Goal: Transaction & Acquisition: Purchase product/service

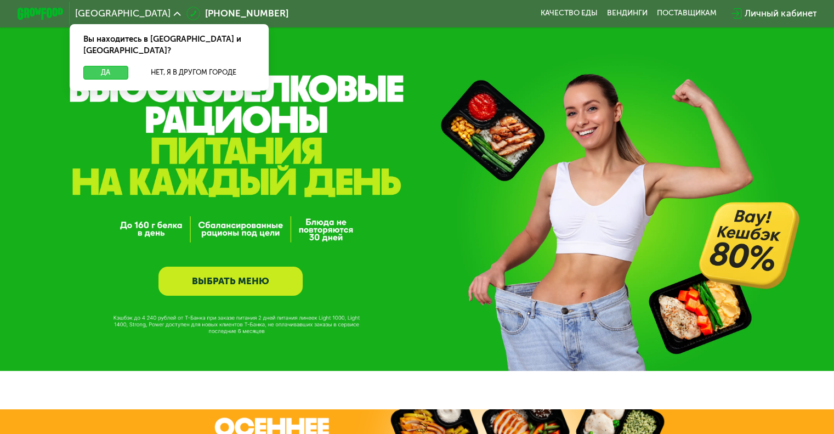
click at [103, 66] on button "Да" at bounding box center [105, 73] width 44 height 14
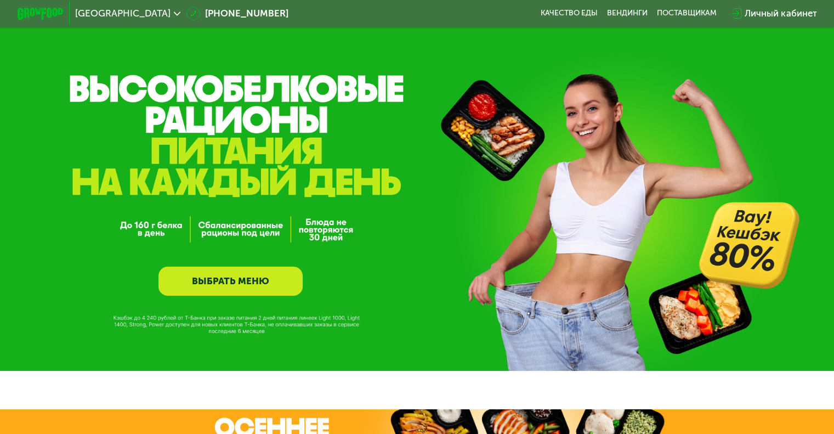
click at [237, 278] on link "ВЫБРАТЬ МЕНЮ" at bounding box center [230, 280] width 144 height 29
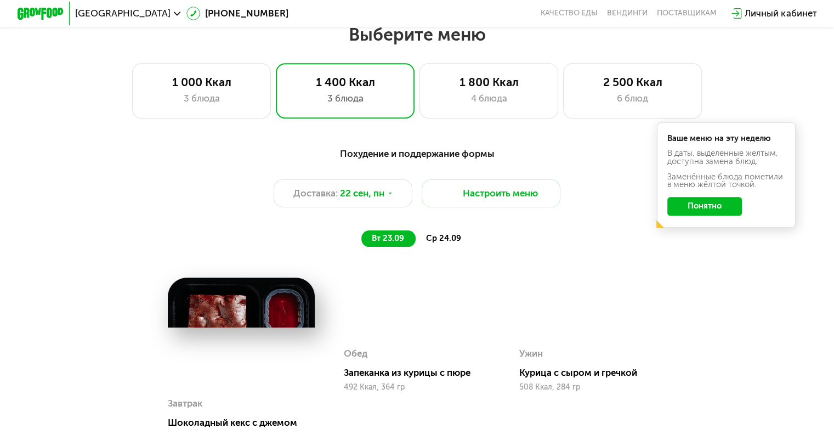
scroll to position [731, 0]
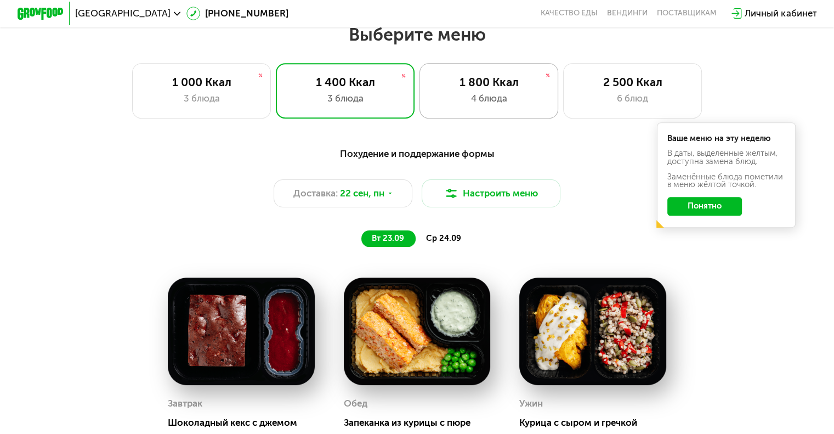
click at [504, 98] on div "4 блюда" at bounding box center [488, 99] width 115 height 14
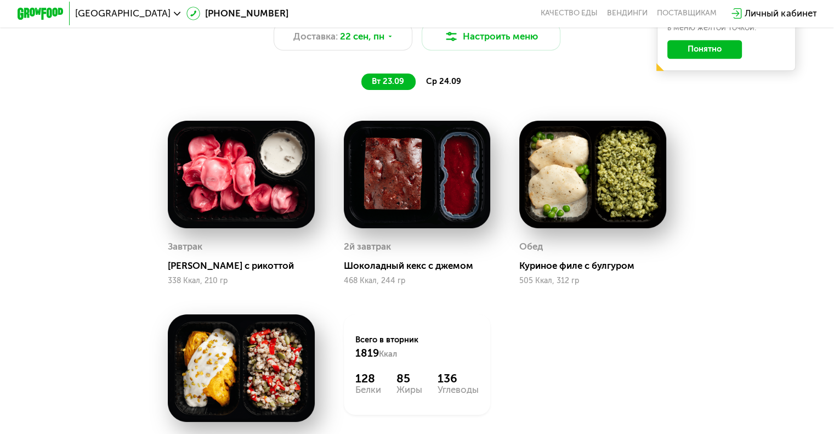
scroll to position [841, 0]
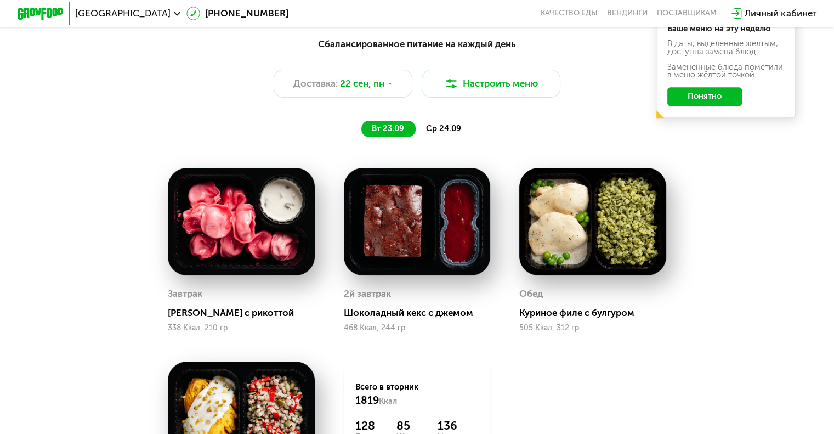
click at [441, 133] on span "ср 24.09" at bounding box center [443, 128] width 35 height 10
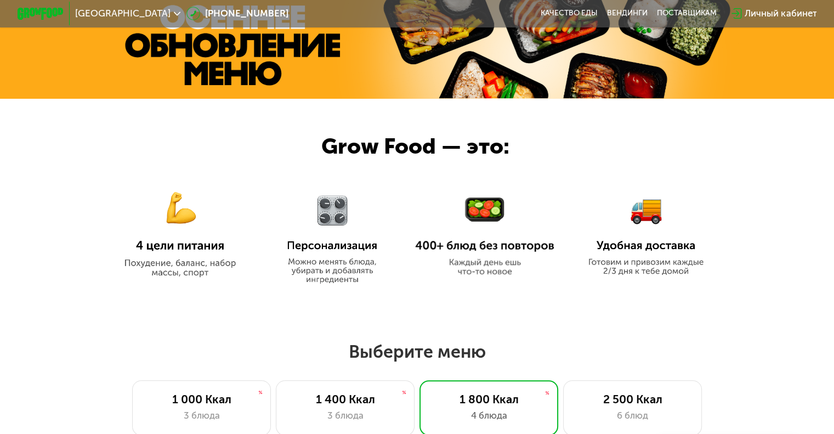
scroll to position [603, 0]
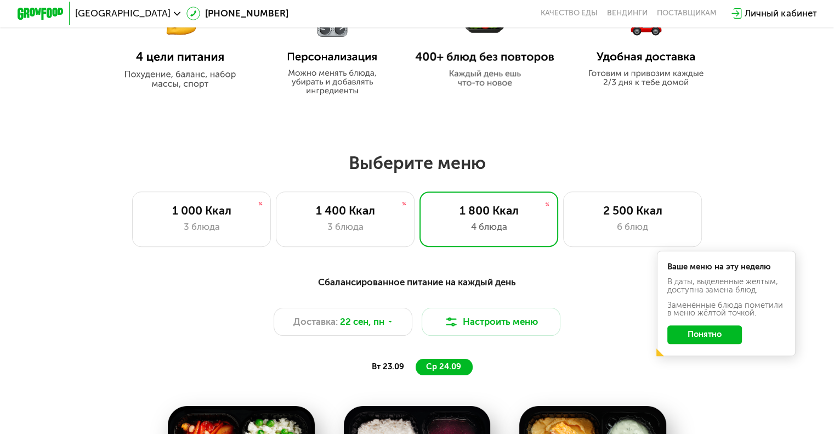
click at [709, 344] on button "Понятно" at bounding box center [704, 334] width 75 height 19
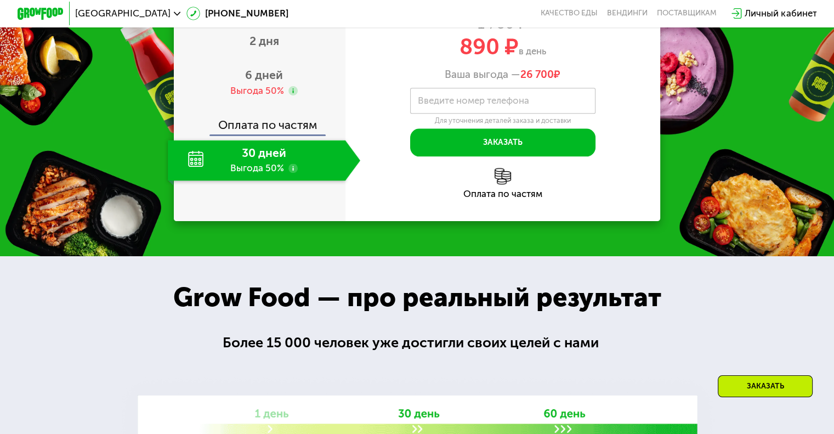
scroll to position [1370, 0]
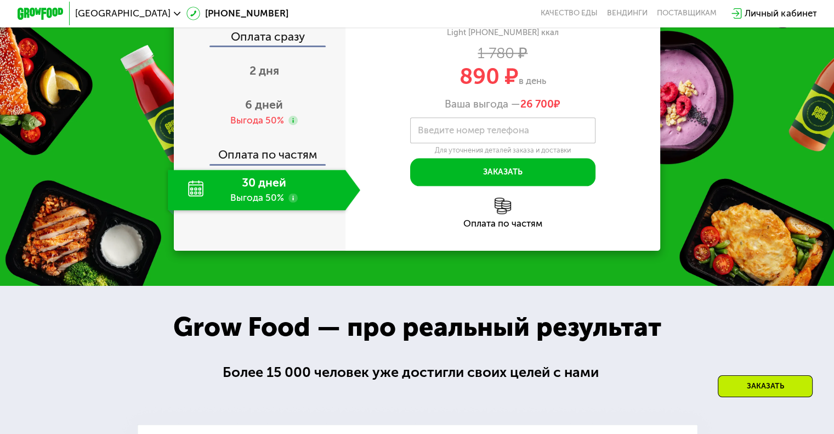
click at [292, 202] on use at bounding box center [292, 197] width 9 height 9
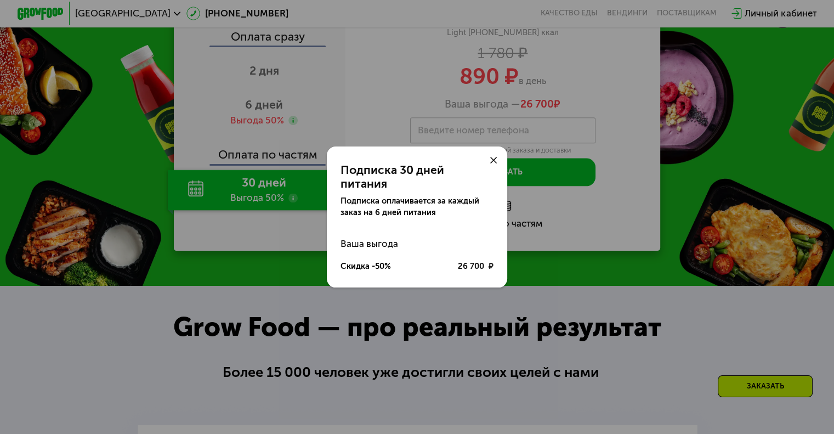
click at [292, 309] on div "Подписка 30 дней питания Подписка оплачивается за каждый заказ на 6 дней питани…" at bounding box center [417, 217] width 834 height 434
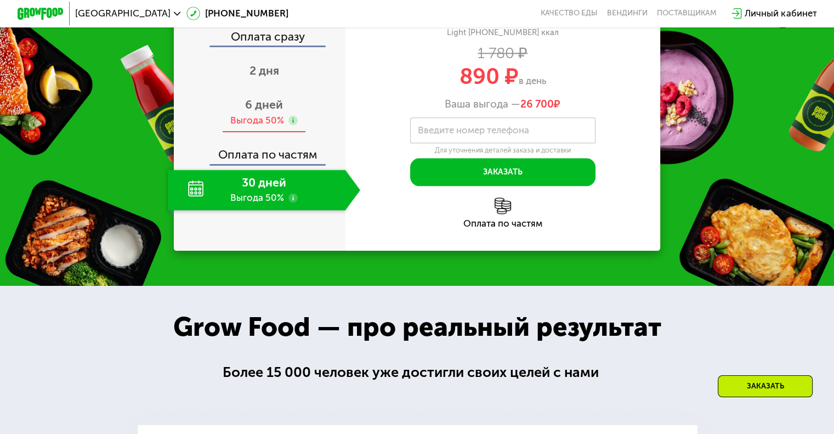
click at [264, 111] on span "6 дней" at bounding box center [264, 105] width 38 height 14
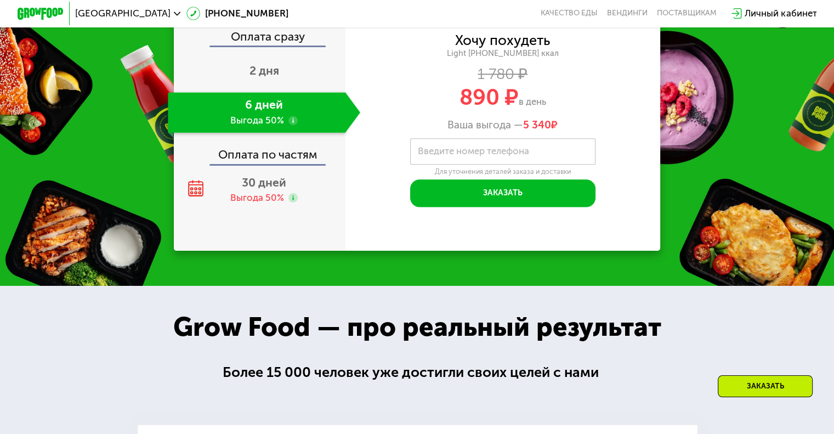
click at [292, 125] on use at bounding box center [292, 120] width 9 height 9
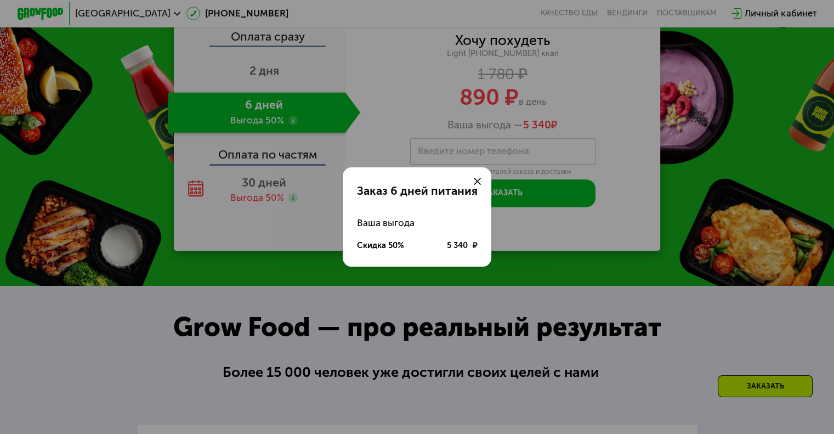
click at [292, 230] on div "Заказ 6 дней питания Ваша выгода Скидка 50% 5 340 ₽" at bounding box center [417, 217] width 834 height 434
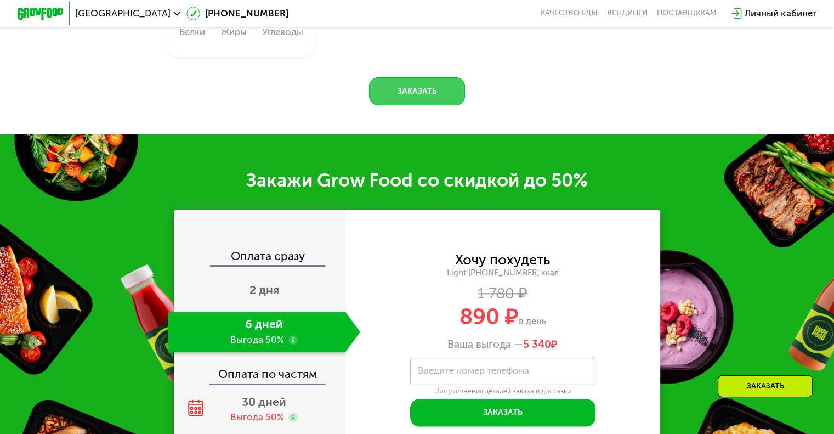
click at [425, 105] on button "Заказать" at bounding box center [417, 91] width 96 height 28
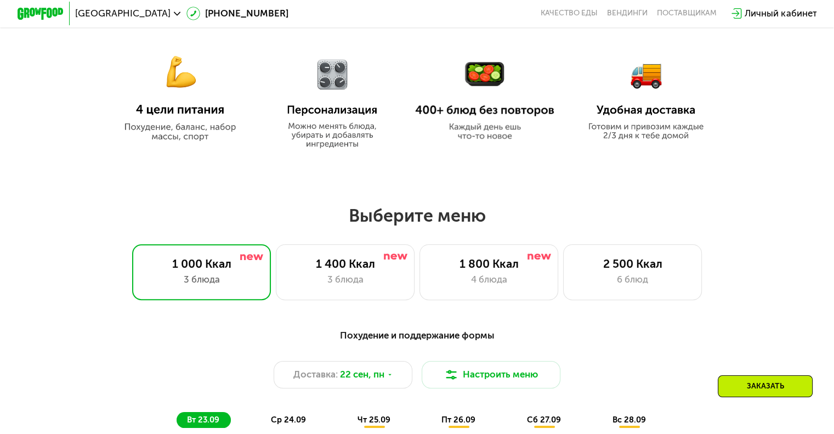
scroll to position [574, 0]
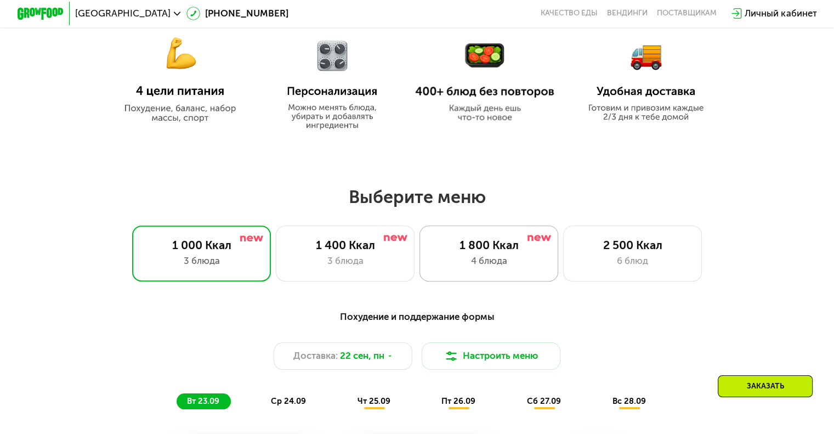
click at [514, 260] on div "4 блюда" at bounding box center [488, 261] width 115 height 14
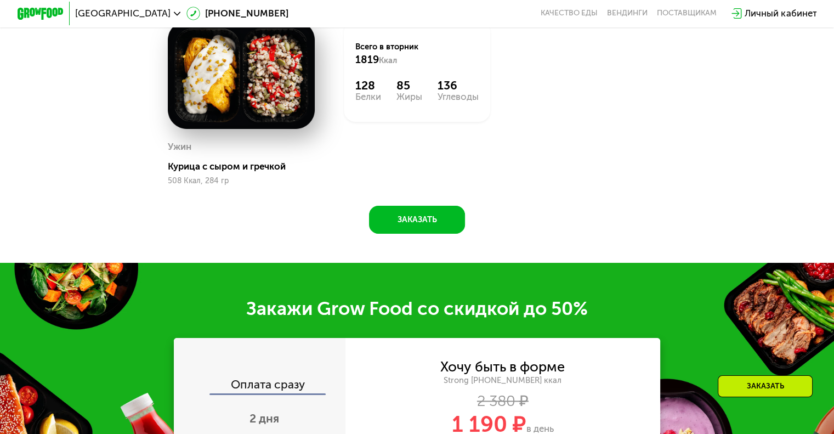
scroll to position [1232, 0]
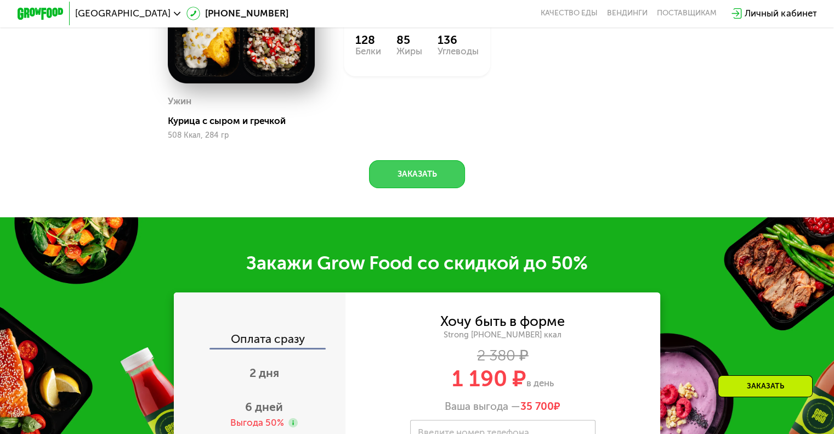
click at [428, 183] on button "Заказать" at bounding box center [417, 174] width 96 height 28
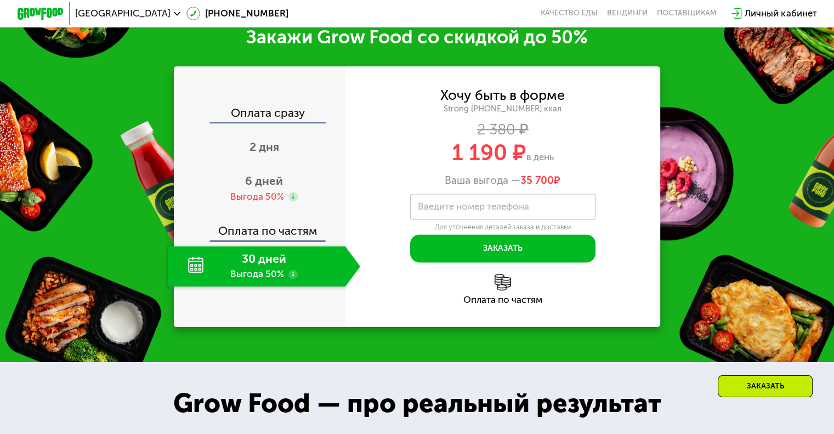
scroll to position [1460, 0]
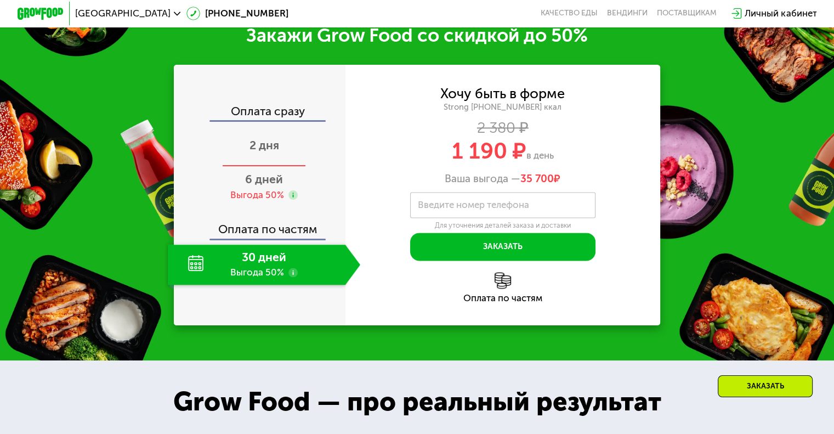
click at [264, 152] on span "2 дня" at bounding box center [264, 145] width 30 height 14
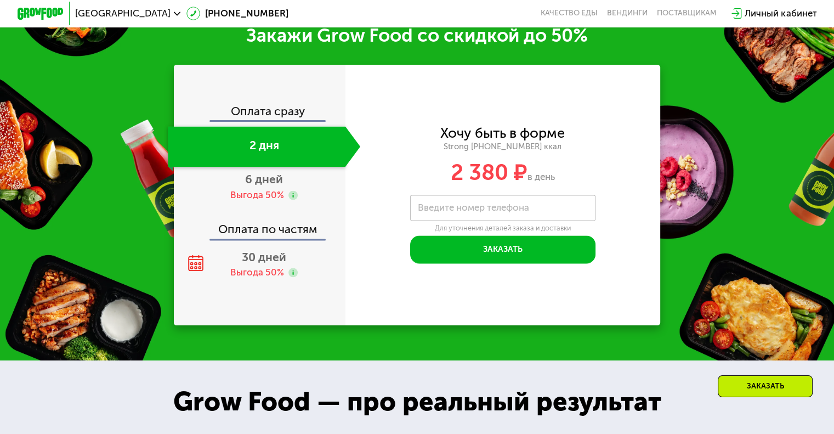
click at [249, 238] on div "Оплата по частям" at bounding box center [260, 225] width 170 height 27
click at [266, 201] on div "Выгода 50%" at bounding box center [257, 195] width 54 height 13
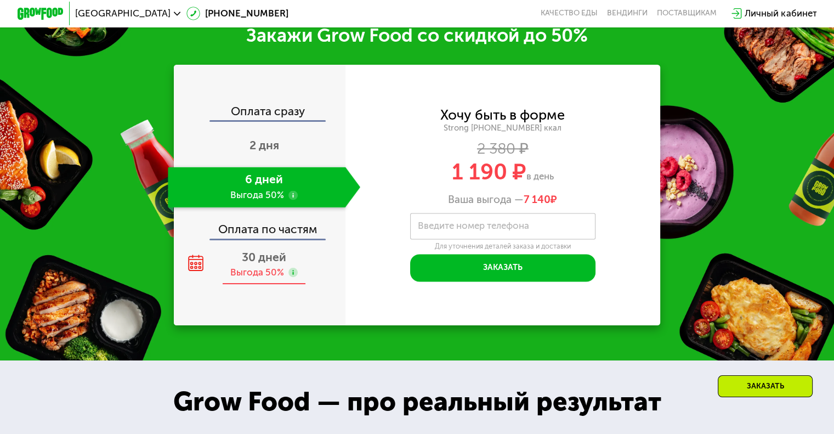
click at [253, 264] on span "30 дней" at bounding box center [264, 257] width 44 height 14
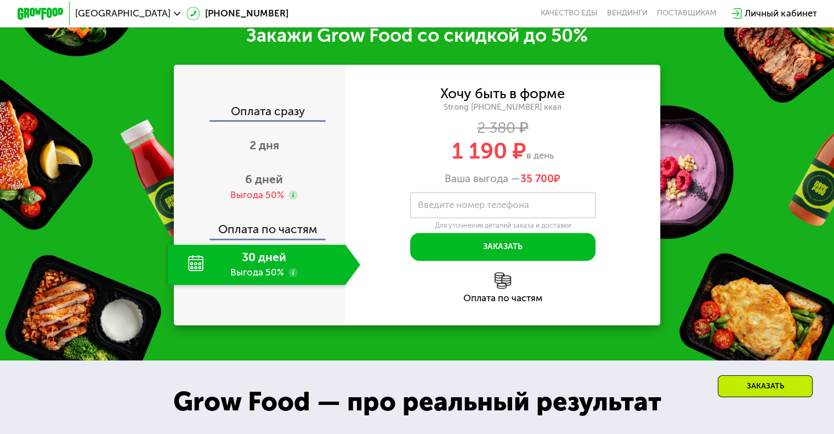
click at [754, 72] on div "Закажи Grow Food со скидкой до 50% Оплата сразу 2 дня 6 дней Выгода 50% Оплата …" at bounding box center [417, 175] width 834 height 371
